Goal: Transaction & Acquisition: Purchase product/service

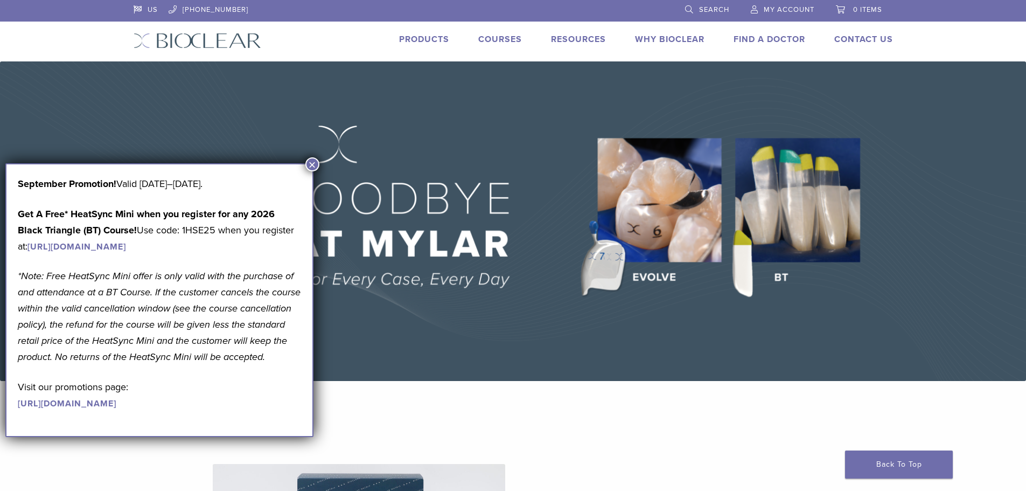
click at [310, 163] on button "×" at bounding box center [312, 164] width 14 height 14
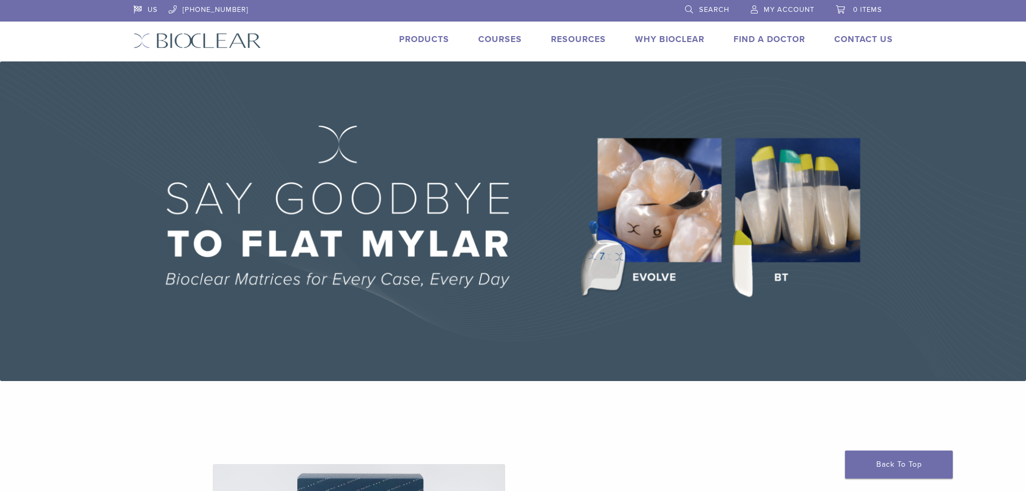
click at [421, 41] on link "Products" at bounding box center [424, 39] width 50 height 11
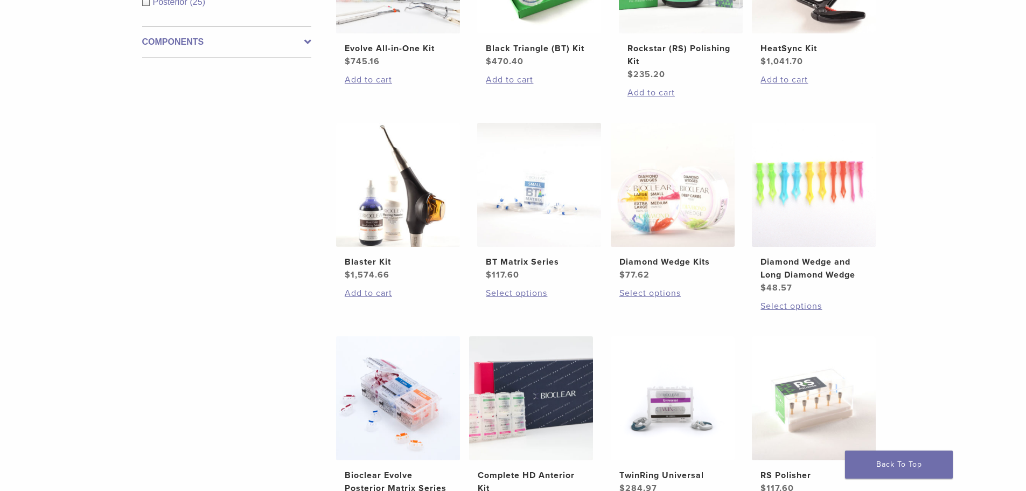
scroll to position [377, 0]
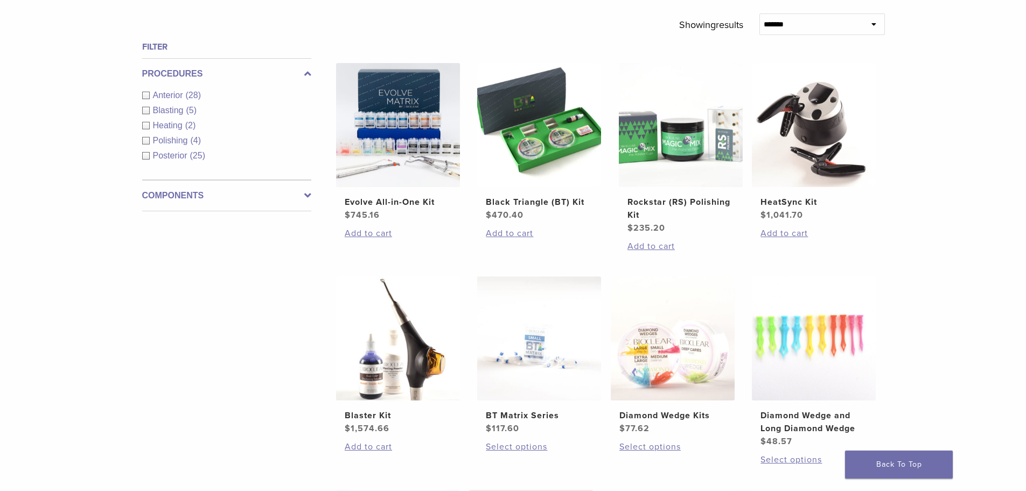
click at [148, 93] on div "Anterior (28)" at bounding box center [226, 95] width 169 height 13
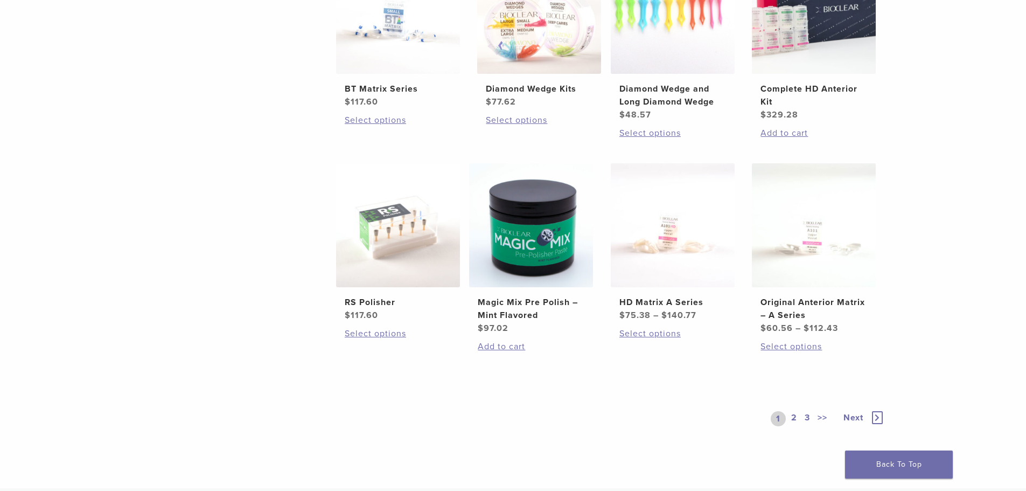
scroll to position [700, 0]
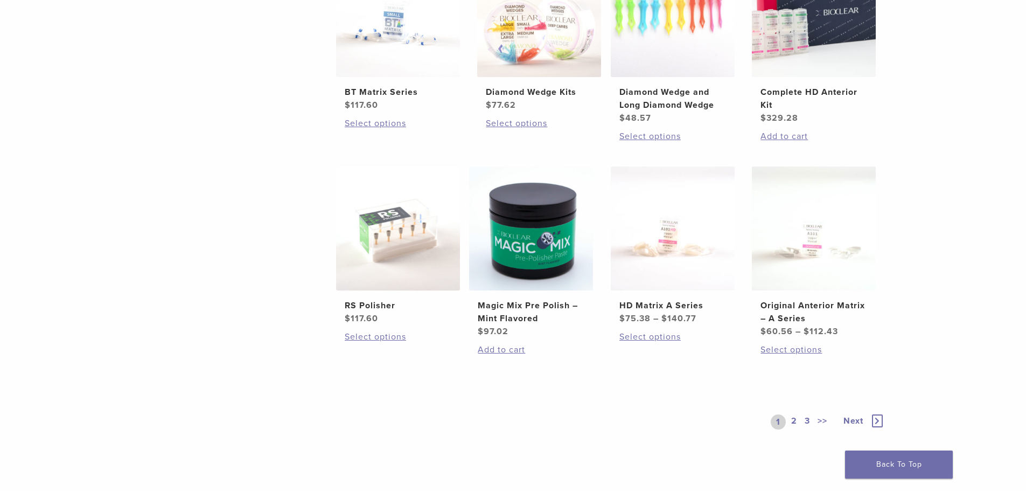
click at [849, 423] on span "Next" at bounding box center [853, 420] width 20 height 11
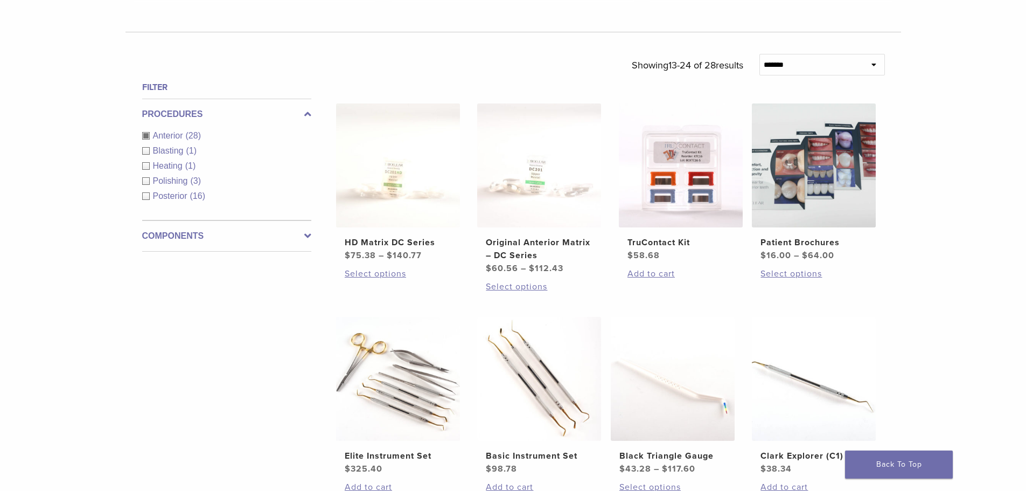
scroll to position [162, 0]
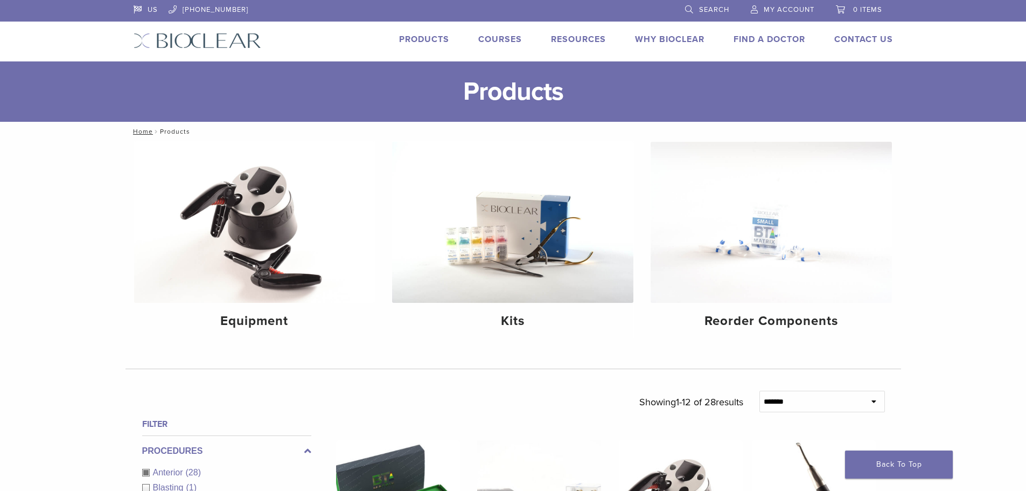
click at [702, 7] on span "Search" at bounding box center [714, 9] width 30 height 9
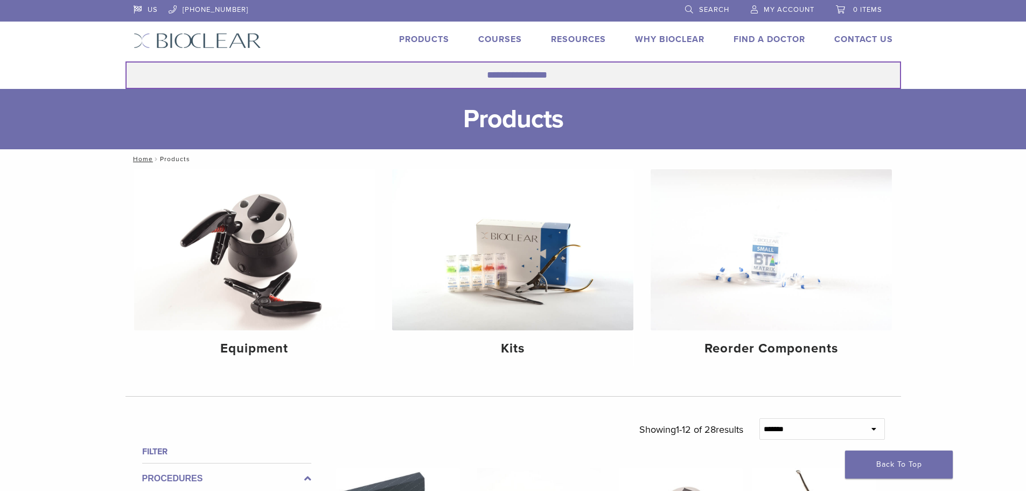
click at [160, 72] on input "Search for:" at bounding box center [513, 74] width 776 height 27
type input "*****"
click at [125, 61] on button "Search" at bounding box center [125, 61] width 1 height 1
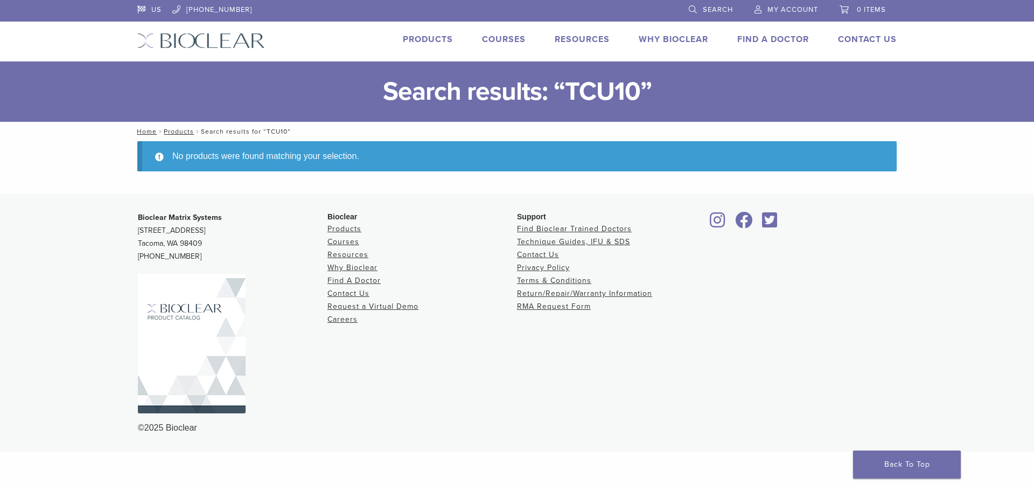
click at [706, 9] on span "Search" at bounding box center [718, 9] width 30 height 9
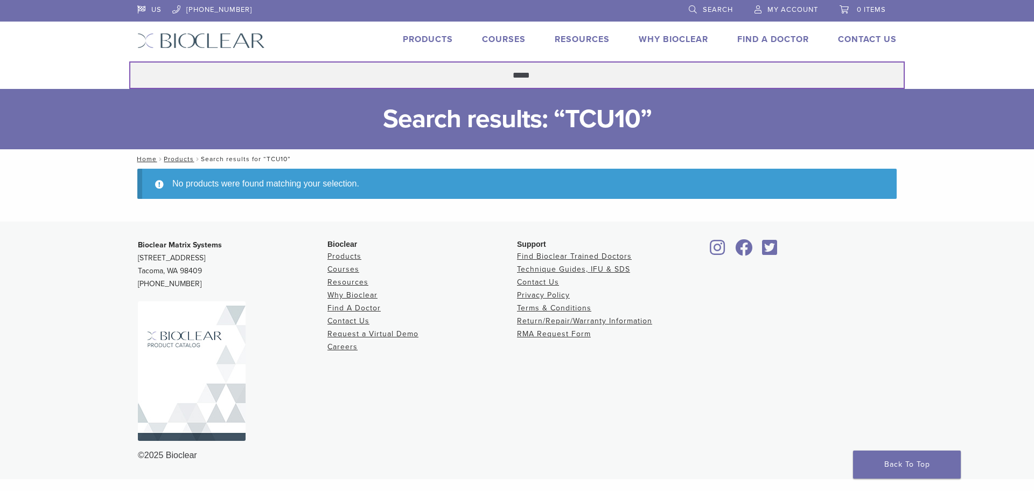
click at [397, 75] on input "*****" at bounding box center [517, 74] width 776 height 27
type input "********"
drag, startPoint x: 541, startPoint y: 76, endPoint x: 361, endPoint y: 68, distance: 180.6
click at [361, 68] on input "********" at bounding box center [517, 74] width 776 height 27
type input "***"
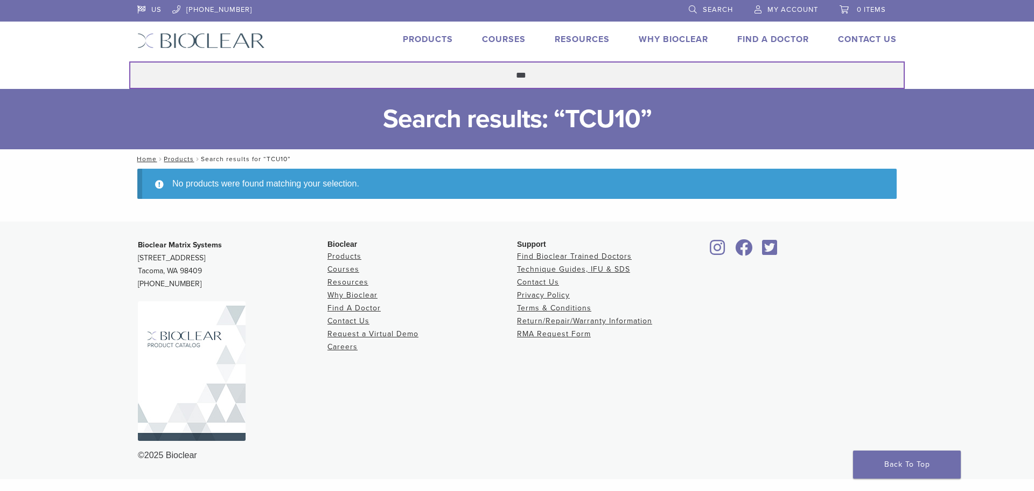
click at [129, 61] on button "Search" at bounding box center [129, 61] width 1 height 1
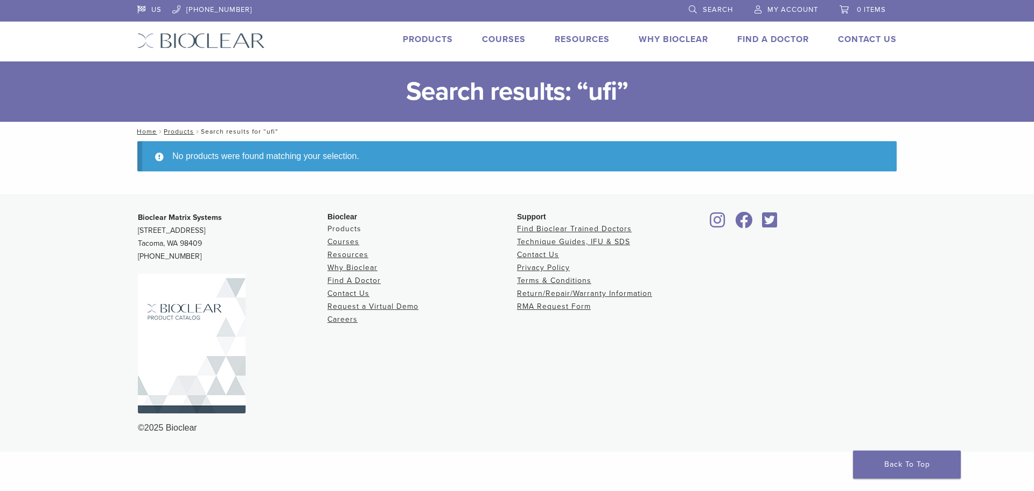
click at [341, 227] on link "Products" at bounding box center [344, 228] width 34 height 9
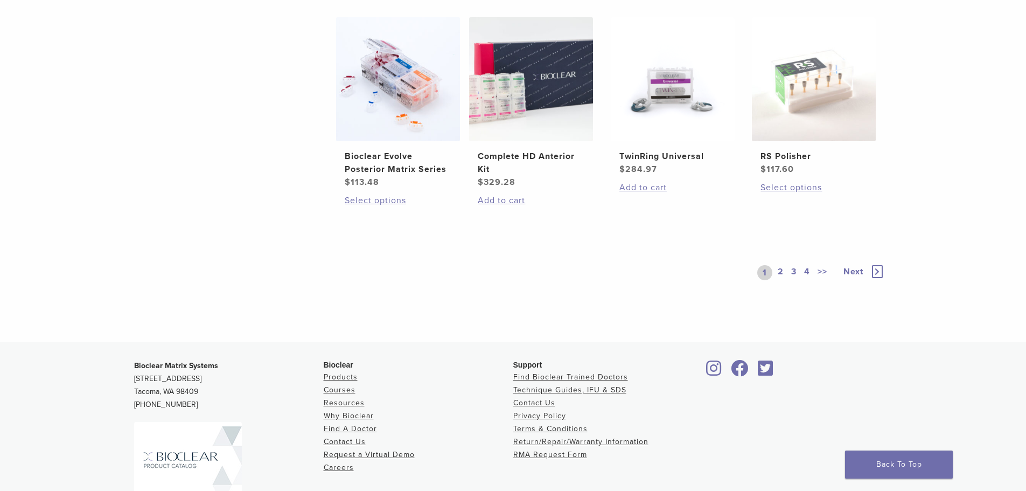
scroll to position [862, 0]
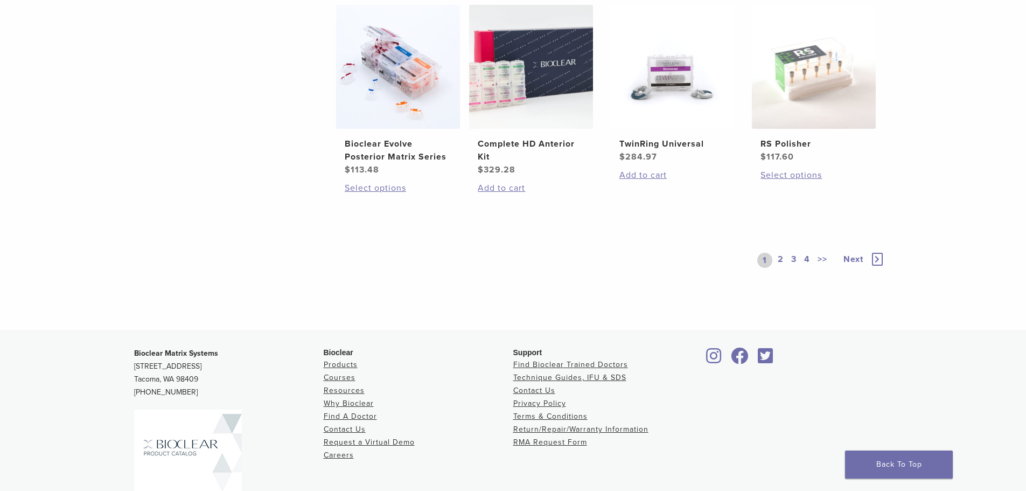
click at [785, 255] on link "2" at bounding box center [781, 260] width 10 height 15
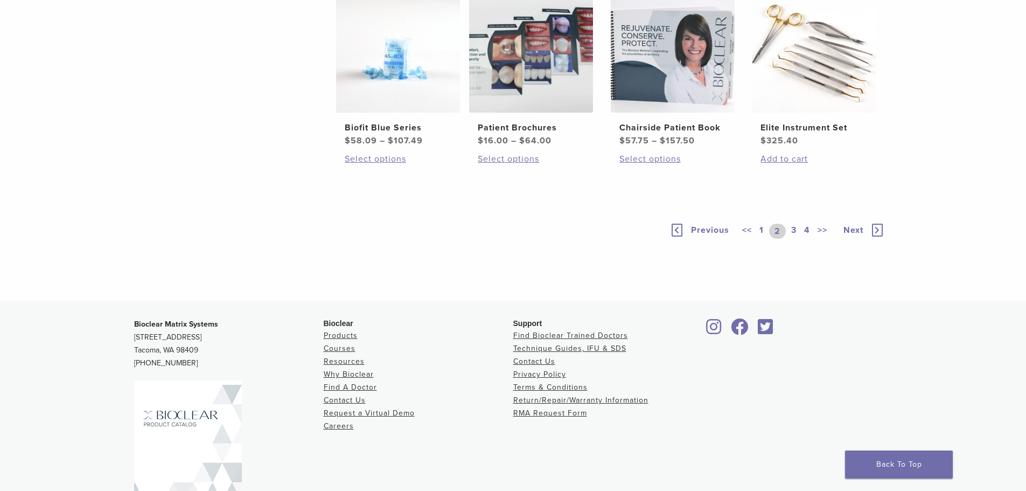
scroll to position [862, 0]
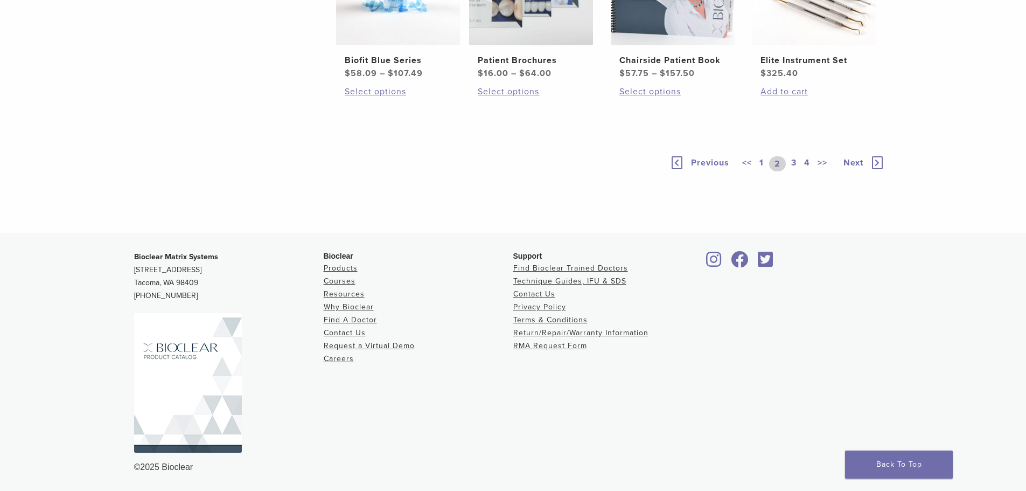
click at [797, 171] on link "3" at bounding box center [794, 163] width 10 height 15
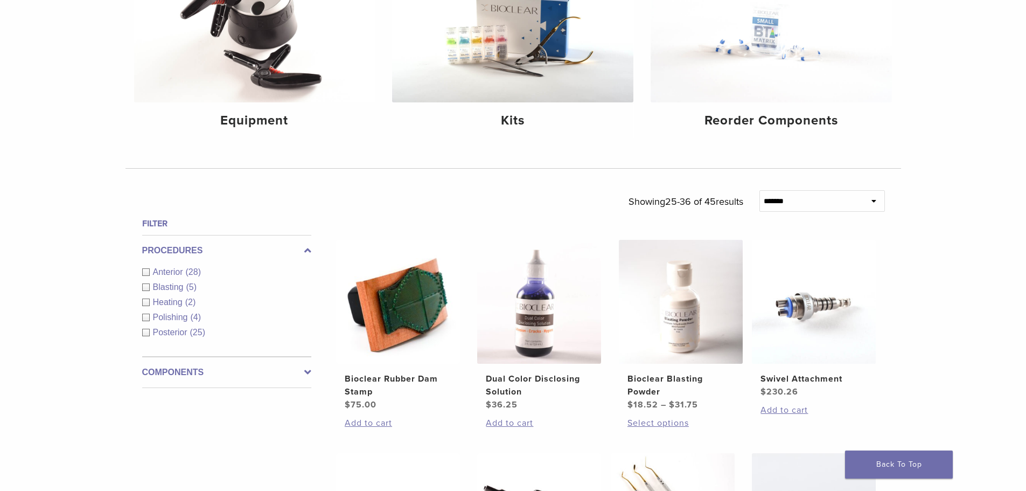
scroll to position [215, 0]
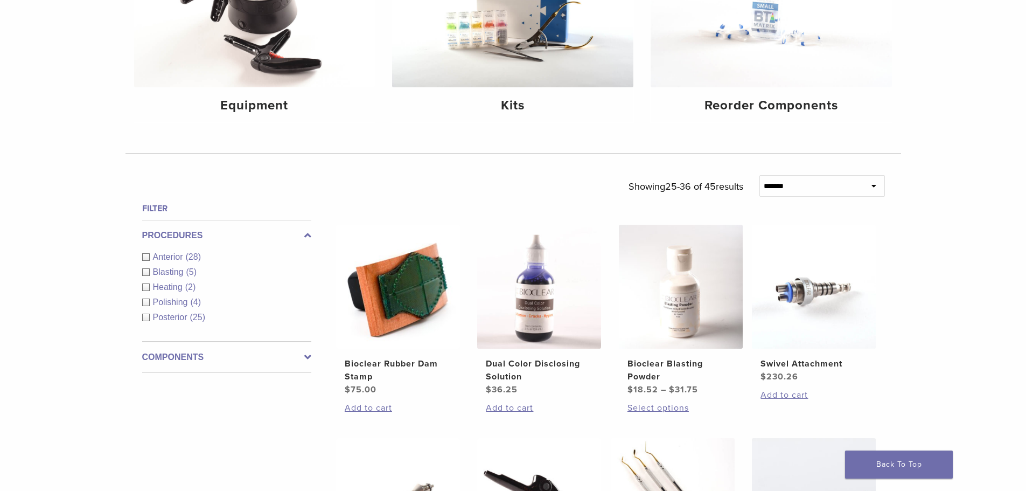
click at [175, 259] on span "Anterior" at bounding box center [169, 256] width 33 height 9
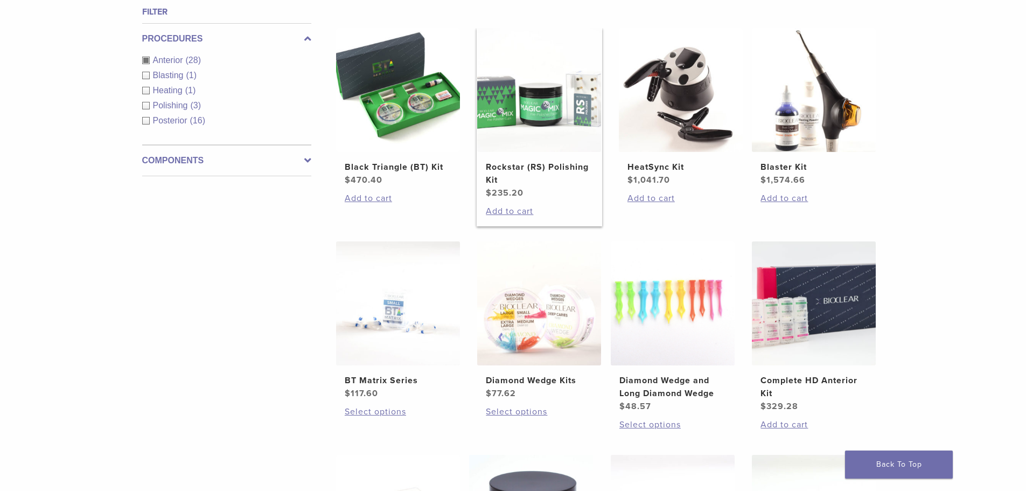
scroll to position [431, 0]
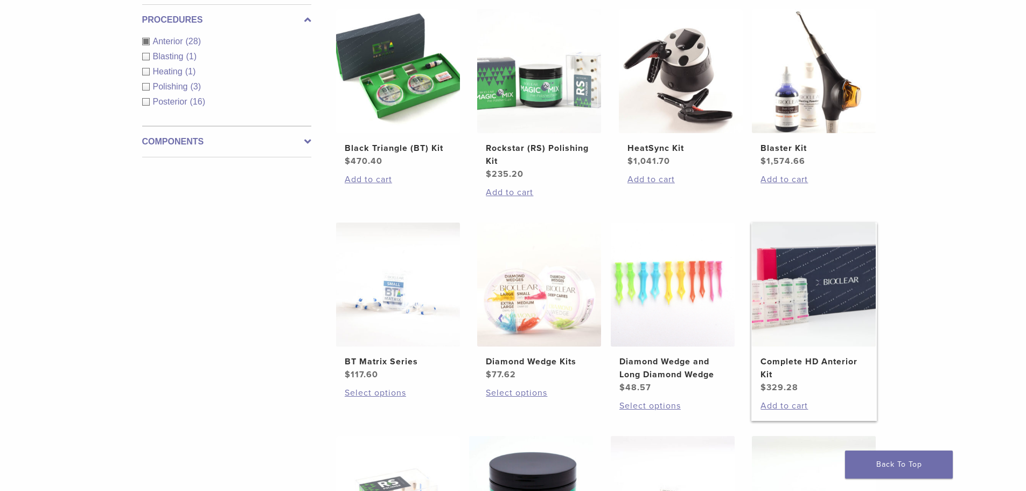
click at [797, 301] on img at bounding box center [814, 284] width 124 height 124
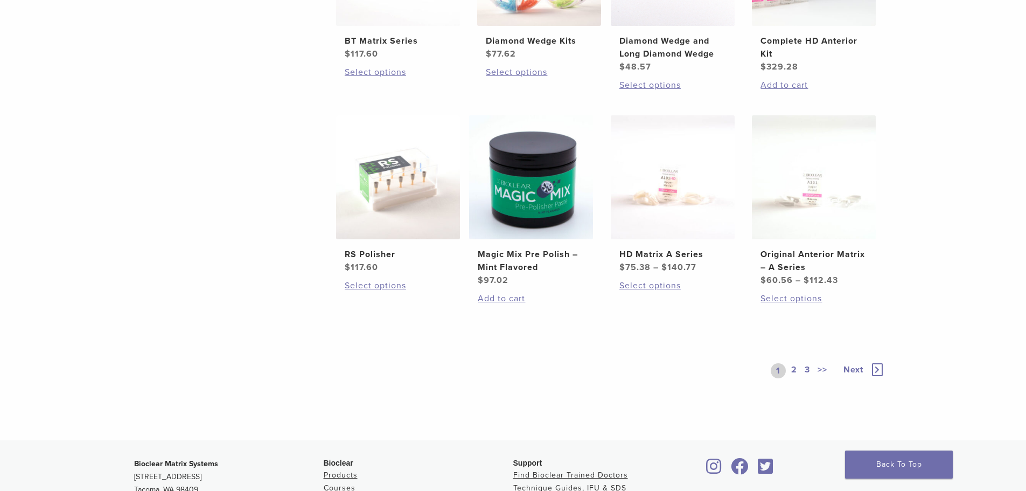
scroll to position [754, 0]
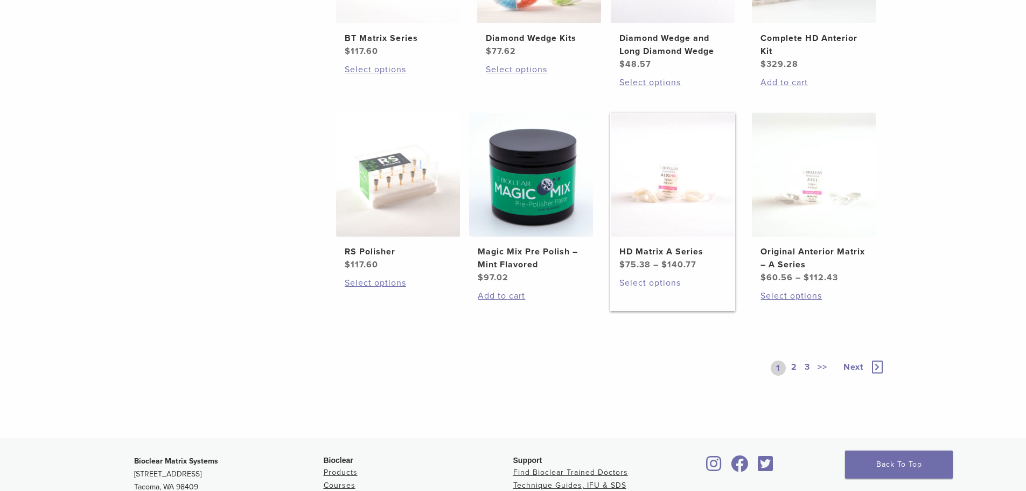
click at [637, 282] on link "Select options" at bounding box center [672, 282] width 107 height 13
click at [629, 282] on link "Select options" at bounding box center [672, 282] width 107 height 13
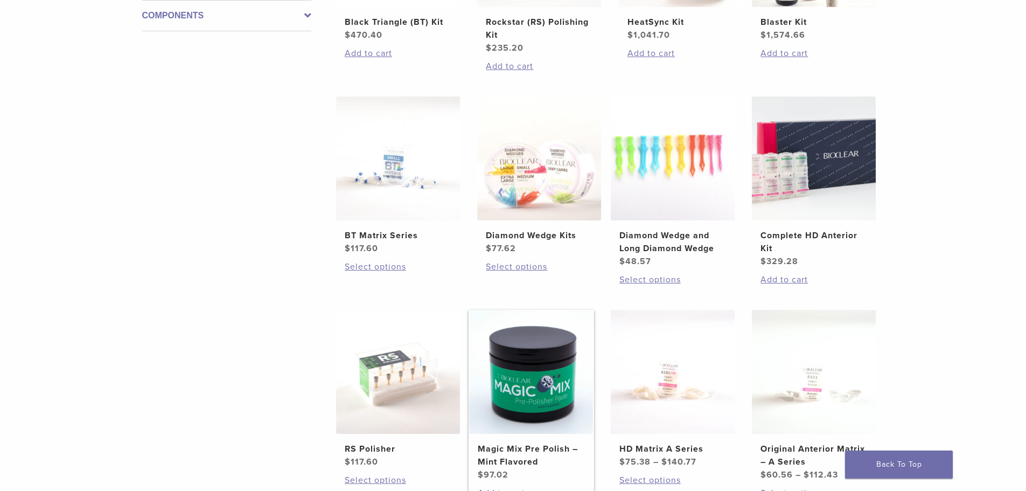
scroll to position [539, 0]
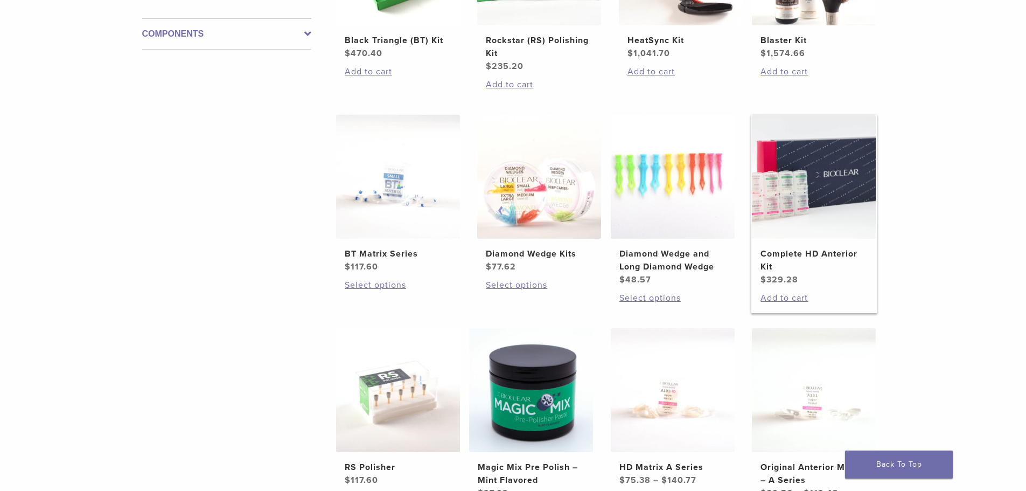
click at [817, 262] on h2 "Complete HD Anterior Kit" at bounding box center [814, 260] width 107 height 26
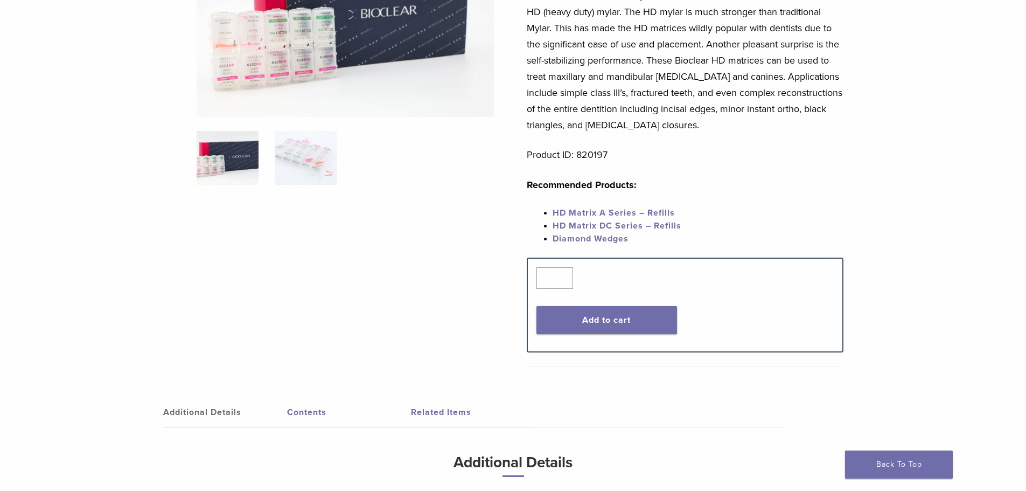
scroll to position [108, 0]
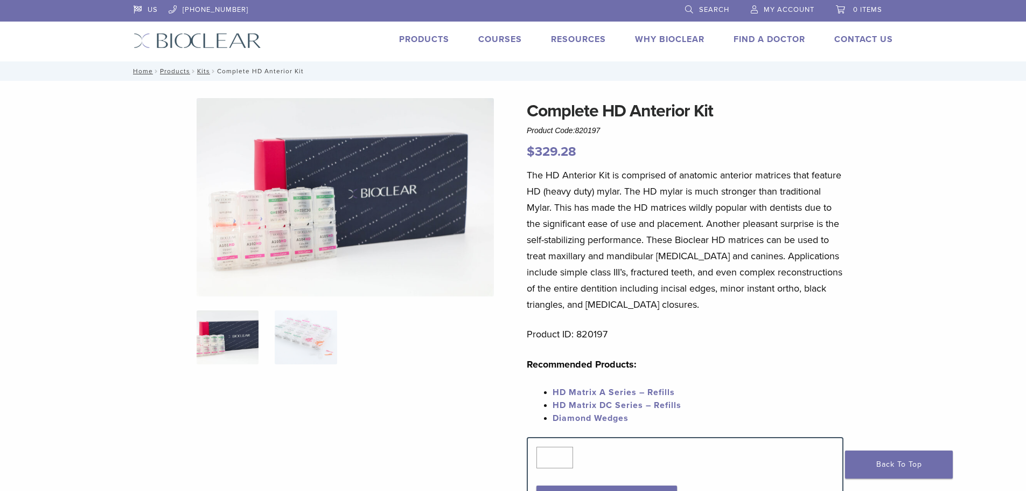
scroll to position [54, 0]
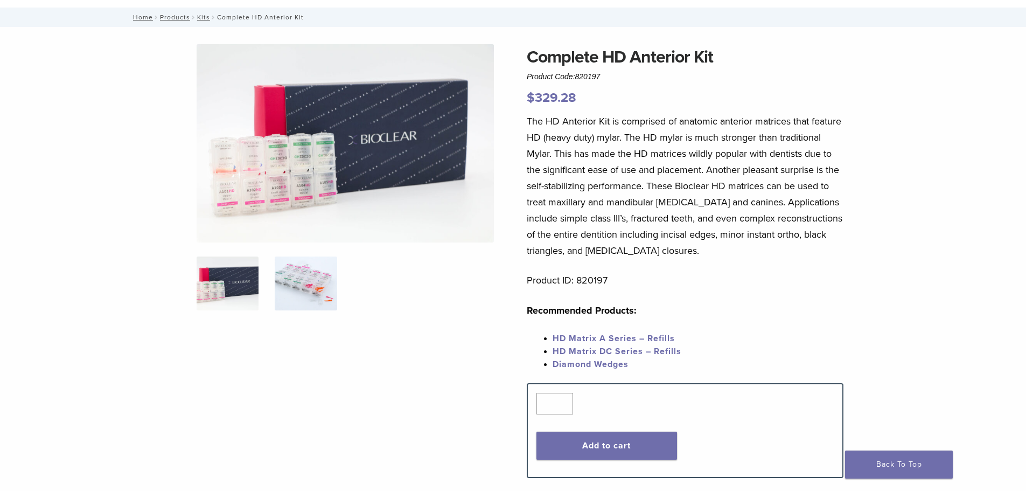
click at [299, 272] on img at bounding box center [306, 283] width 62 height 54
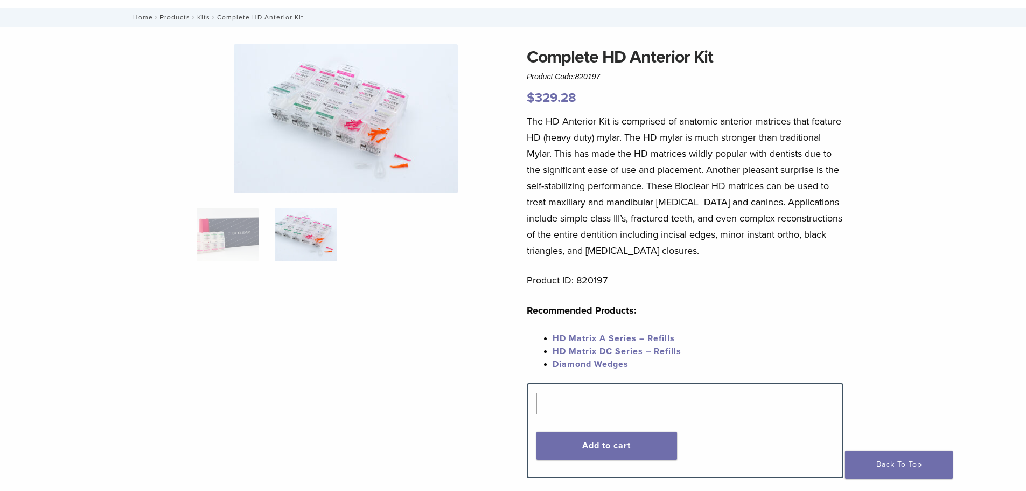
click at [312, 152] on img at bounding box center [346, 118] width 224 height 149
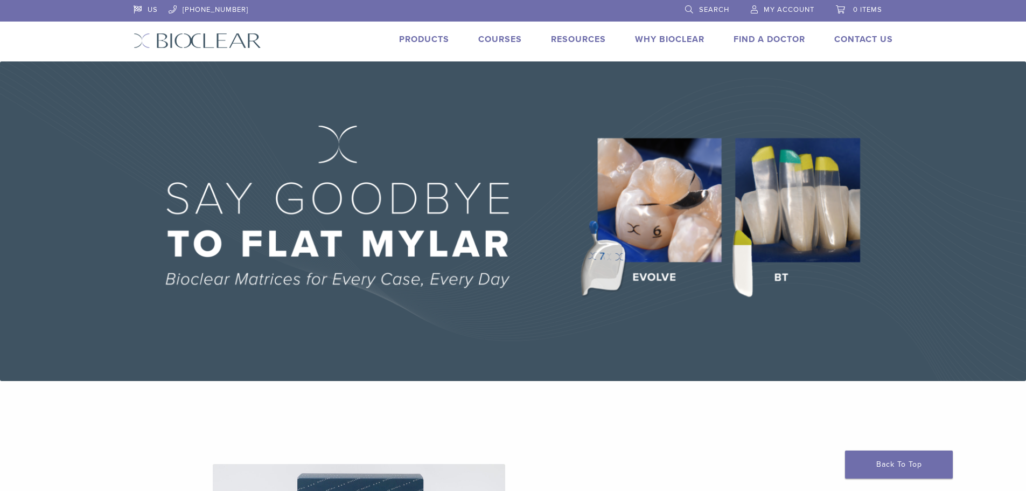
click at [414, 38] on link "Products" at bounding box center [424, 39] width 50 height 11
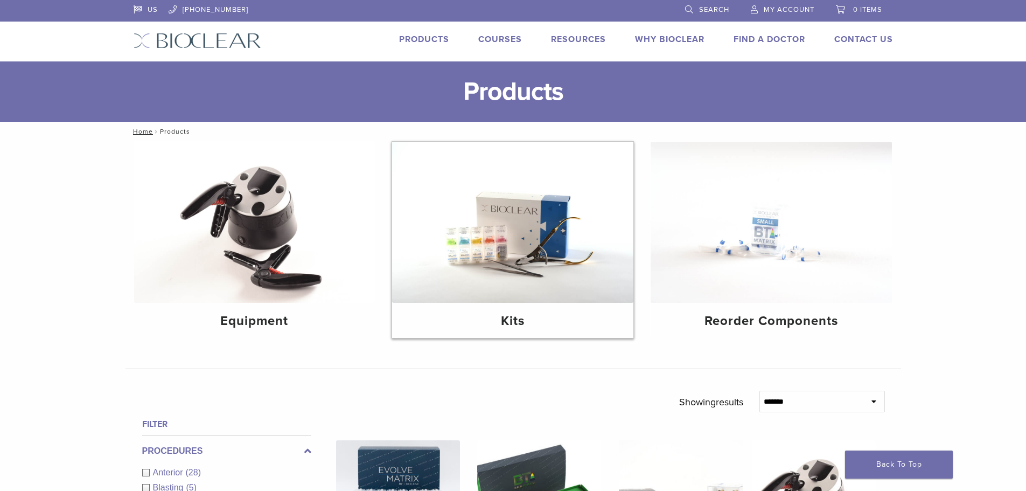
click at [526, 255] on img at bounding box center [512, 222] width 241 height 161
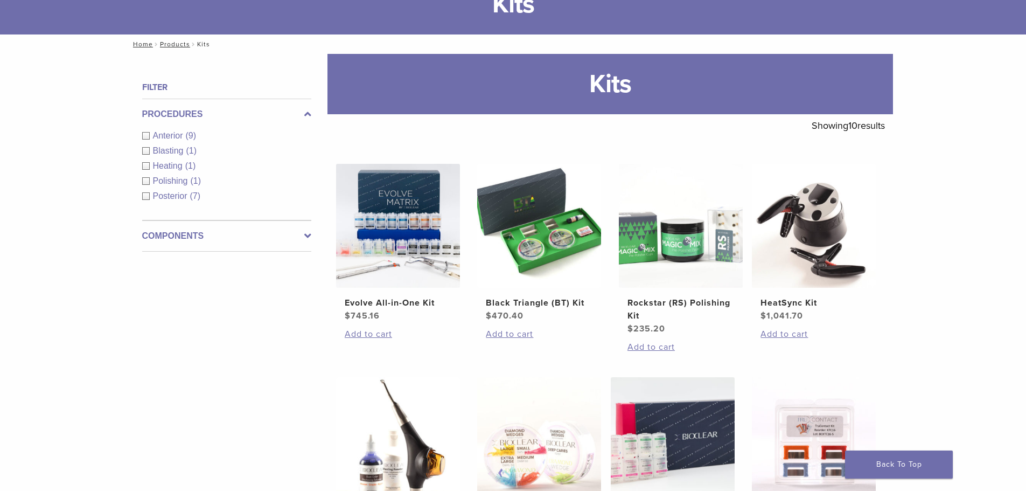
scroll to position [108, 0]
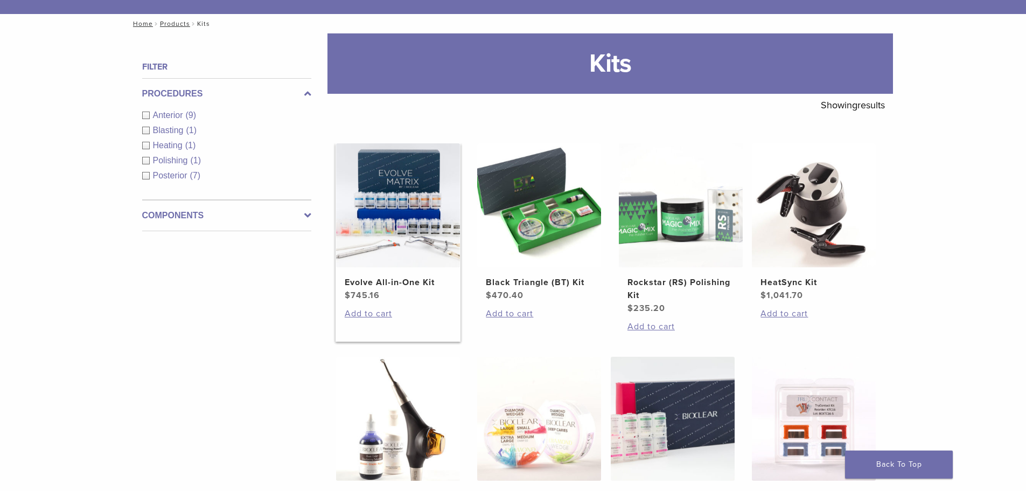
click at [385, 211] on img at bounding box center [398, 205] width 124 height 124
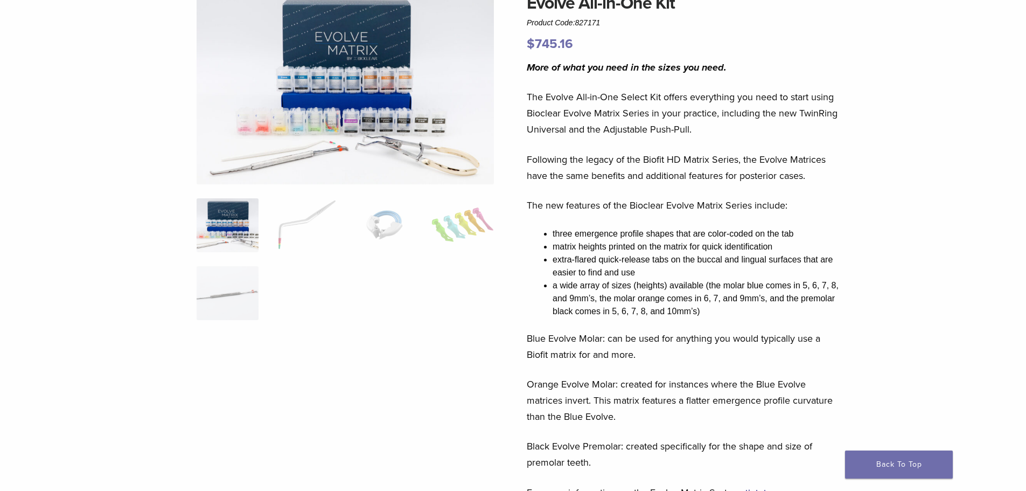
scroll to position [54, 0]
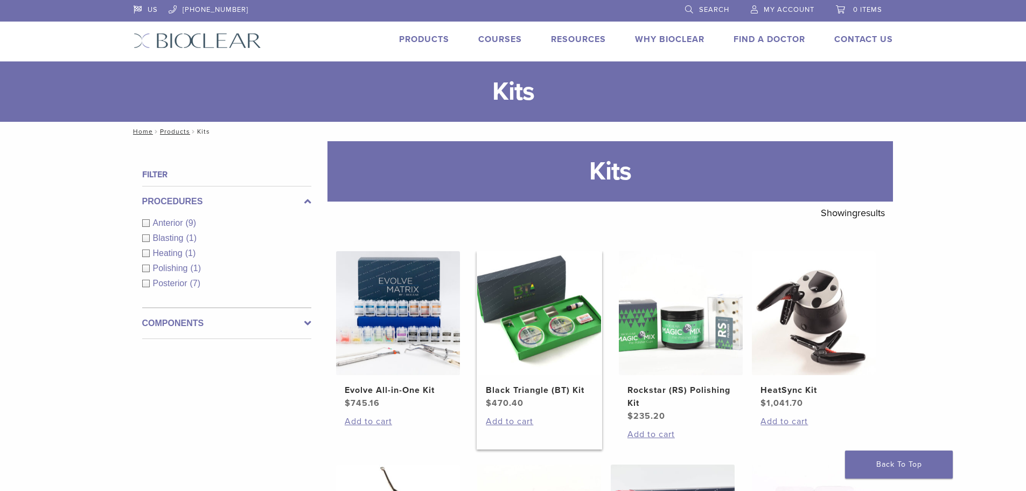
click at [567, 319] on img at bounding box center [539, 313] width 124 height 124
click at [146, 221] on div "Anterior (9)" at bounding box center [226, 223] width 169 height 13
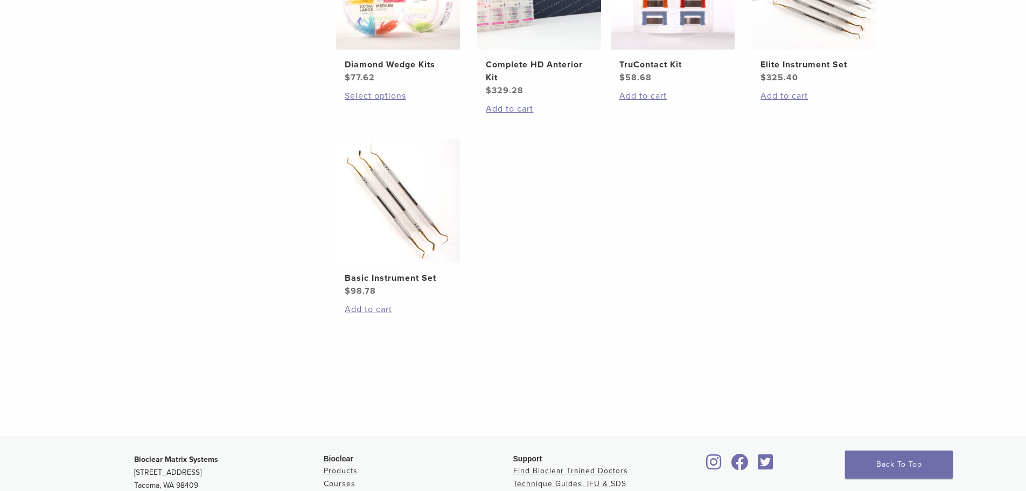
scroll to position [431, 0]
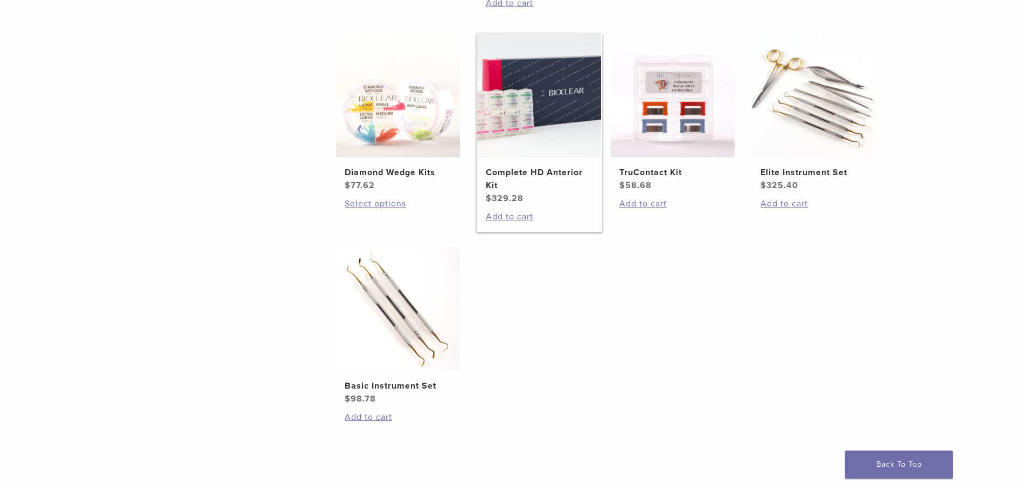
click at [545, 111] on img at bounding box center [539, 95] width 124 height 124
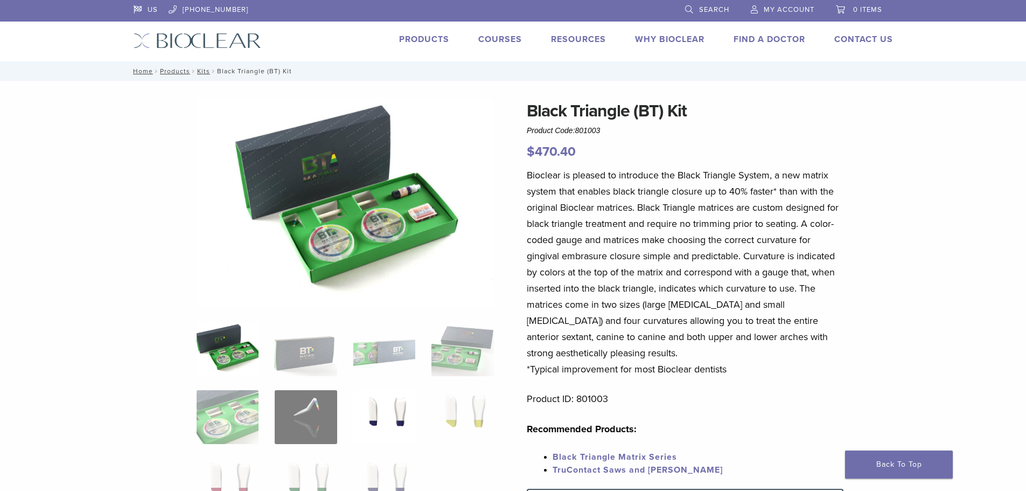
click at [387, 418] on img at bounding box center [384, 417] width 62 height 54
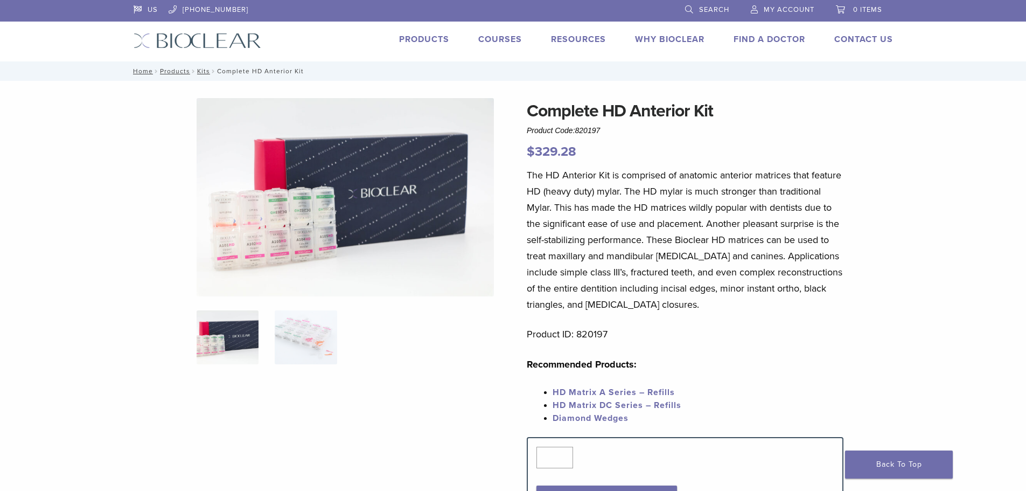
click at [689, 8] on link "Search" at bounding box center [707, 8] width 44 height 16
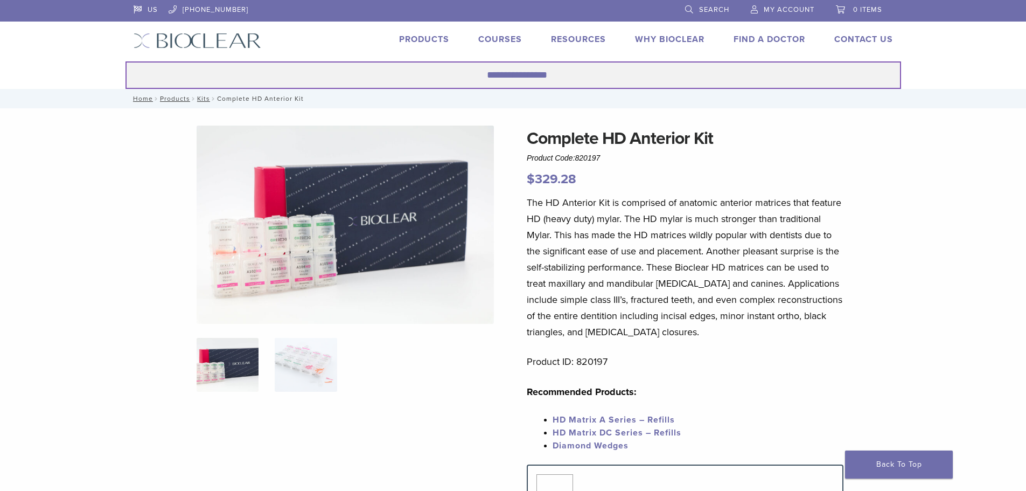
click at [496, 78] on input "Search for:" at bounding box center [513, 74] width 776 height 27
type input "**********"
click at [125, 61] on button "Search" at bounding box center [125, 61] width 1 height 1
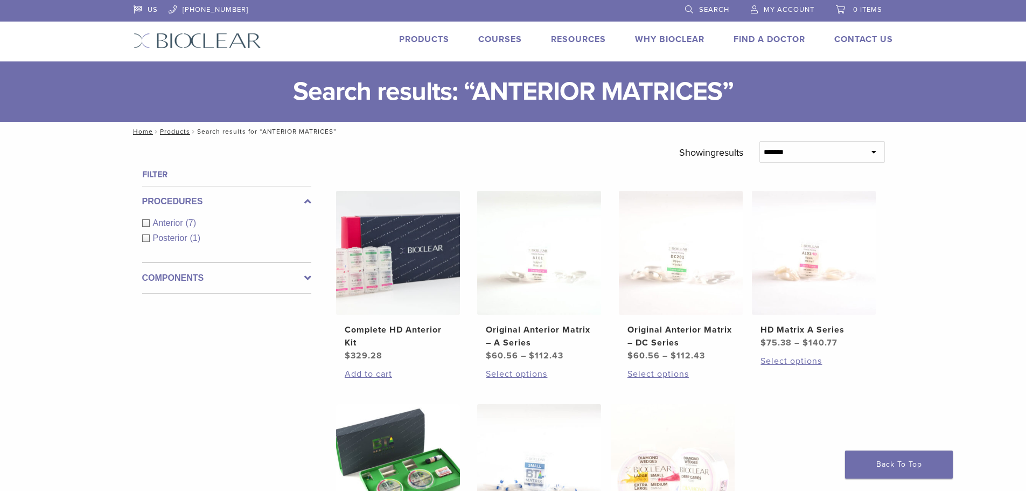
click at [704, 8] on span "Search" at bounding box center [714, 9] width 30 height 9
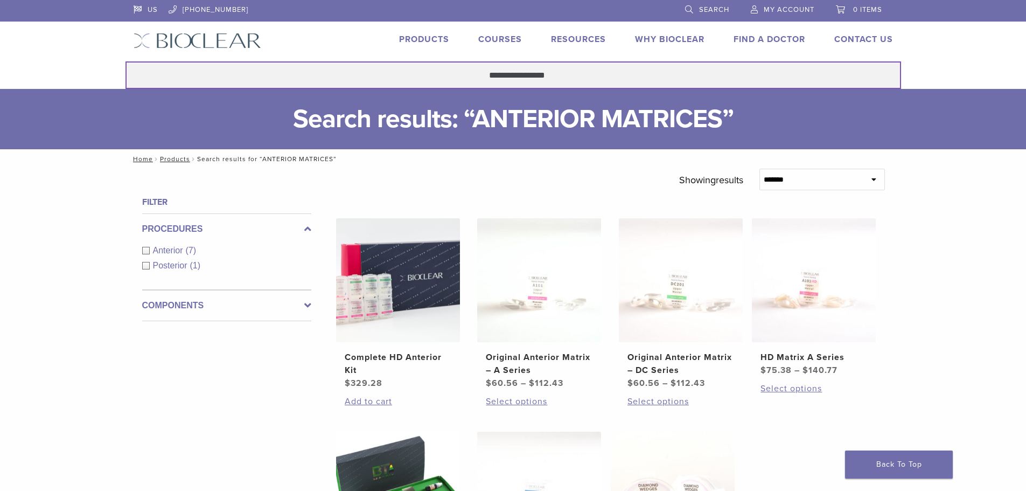
drag, startPoint x: 562, startPoint y: 74, endPoint x: 473, endPoint y: 84, distance: 89.9
click at [473, 84] on input "**********" at bounding box center [513, 74] width 776 height 27
type input "**********"
click at [125, 61] on button "Search" at bounding box center [125, 61] width 1 height 1
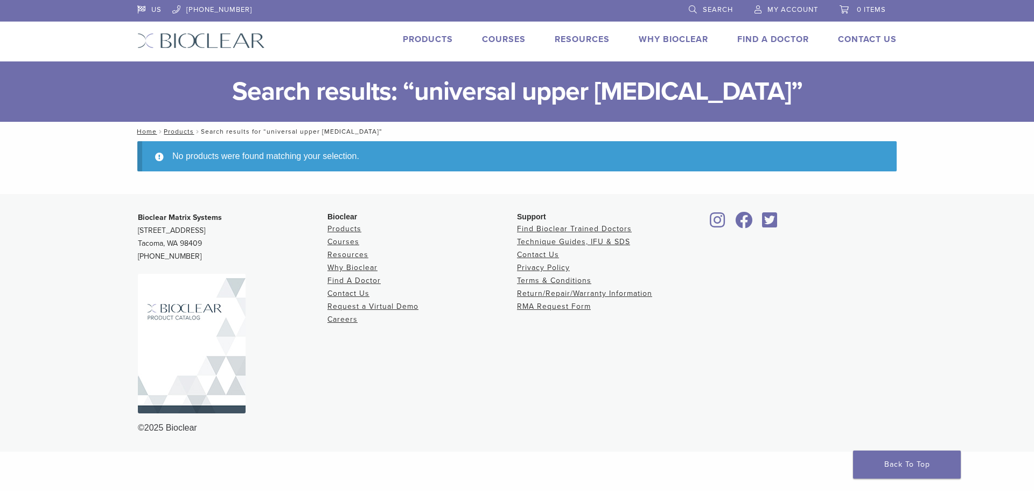
click at [713, 6] on span "Search" at bounding box center [718, 9] width 30 height 9
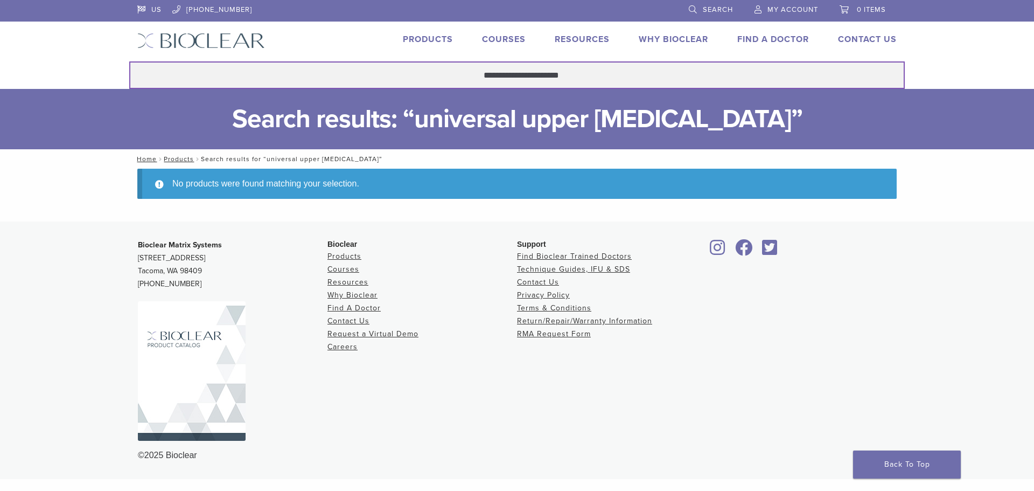
drag, startPoint x: 393, startPoint y: 92, endPoint x: 292, endPoint y: 111, distance: 102.7
click at [292, 111] on div "US [PHONE_NUMBER] Search My Account 0 items Cart No products in the cart. Back …" at bounding box center [517, 239] width 1034 height 479
type input "*******"
click at [129, 61] on button "Search" at bounding box center [129, 61] width 1 height 1
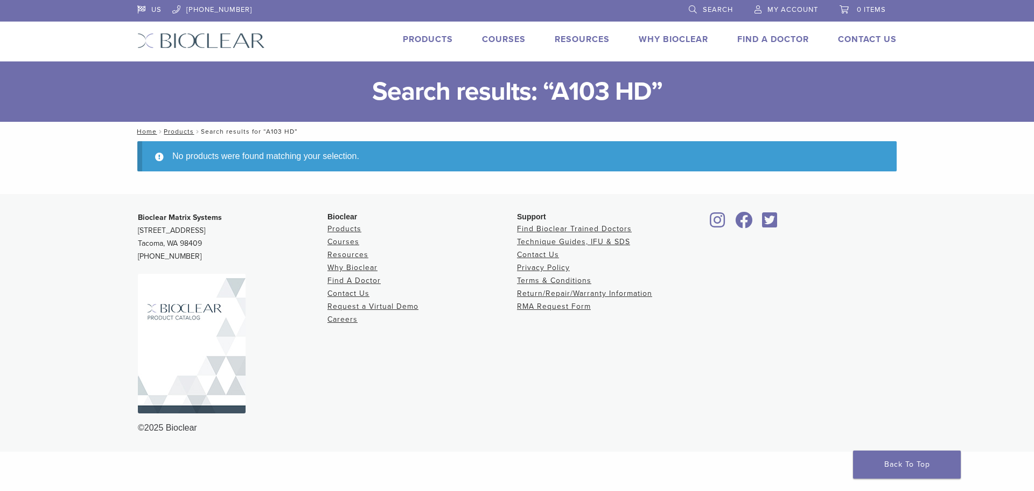
click at [707, 8] on span "Search" at bounding box center [718, 9] width 30 height 9
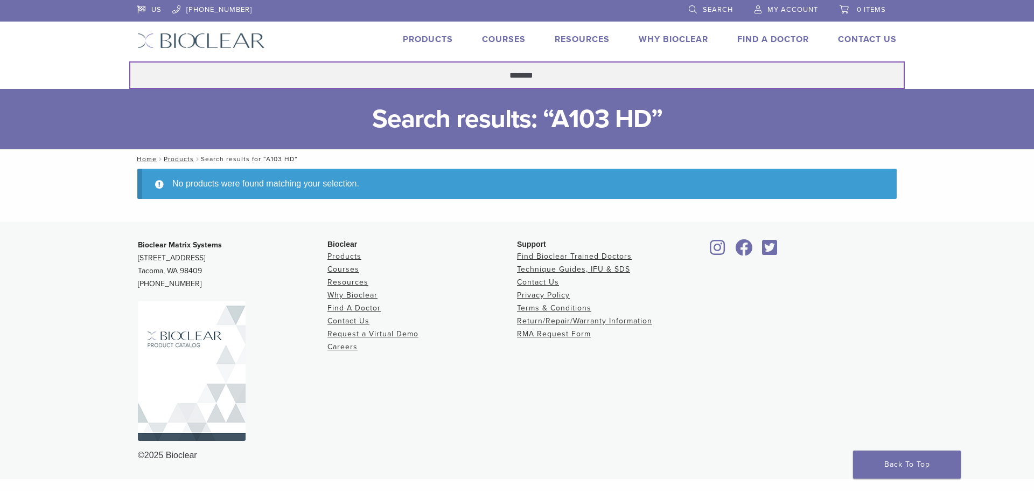
drag, startPoint x: 544, startPoint y: 71, endPoint x: 415, endPoint y: 87, distance: 129.7
click at [415, 87] on input "*******" at bounding box center [517, 74] width 776 height 27
type input "******"
click at [129, 61] on button "Search" at bounding box center [129, 61] width 1 height 1
